Goal: Information Seeking & Learning: Learn about a topic

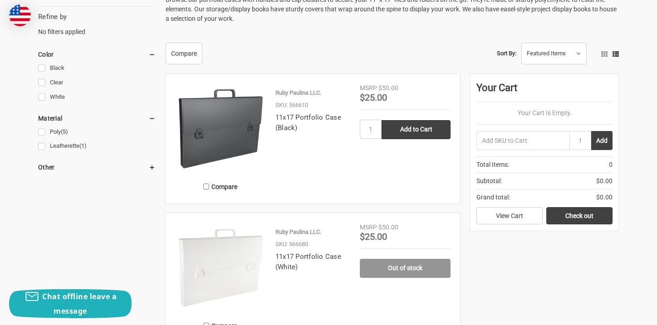
scroll to position [267, 0]
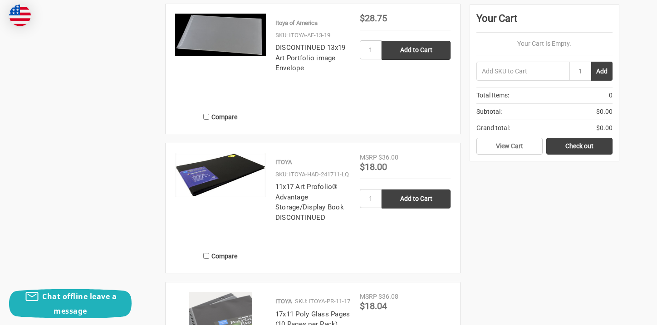
scroll to position [611, 0]
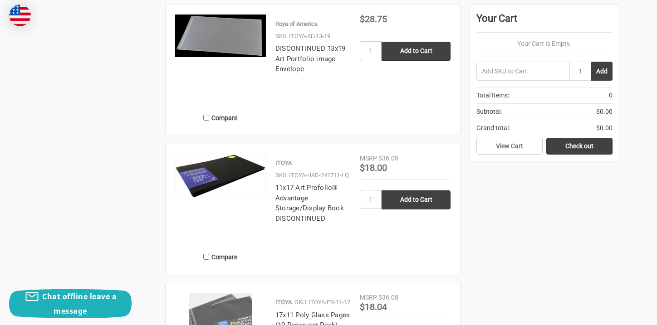
click at [232, 177] on img at bounding box center [220, 176] width 91 height 44
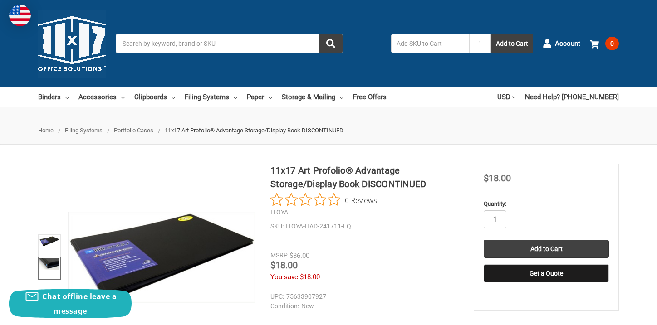
click at [54, 270] on img at bounding box center [49, 264] width 20 height 11
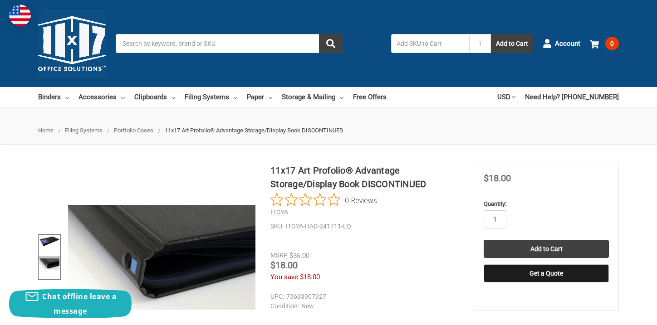
click at [53, 245] on img at bounding box center [49, 241] width 20 height 10
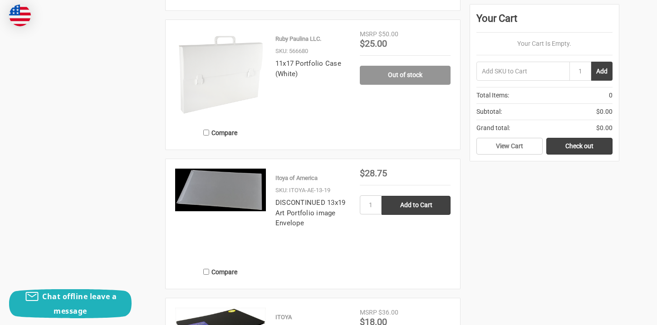
scroll to position [445, 0]
